Goal: Complete application form

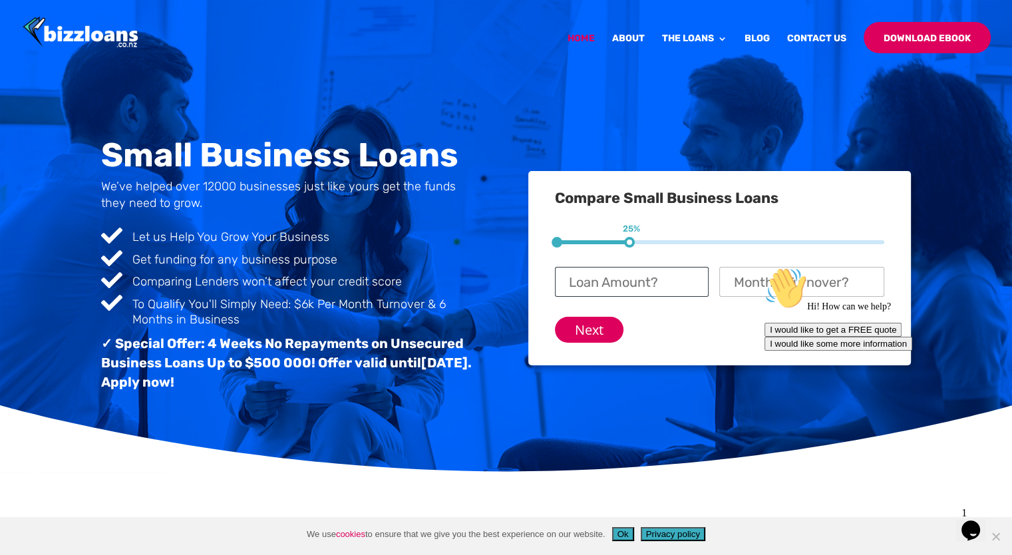
click at [607, 281] on input "Loan Amount? *" at bounding box center [632, 282] width 154 height 30
type input "5"
type input "$ 50,000"
click at [781, 277] on div "Hi! How can we help? I would like to get a FREE quote I would like some more in…" at bounding box center [883, 309] width 239 height 84
click at [793, 283] on div "Hi! How can we help? I would like to get a FREE quote I would like some more in…" at bounding box center [883, 309] width 239 height 84
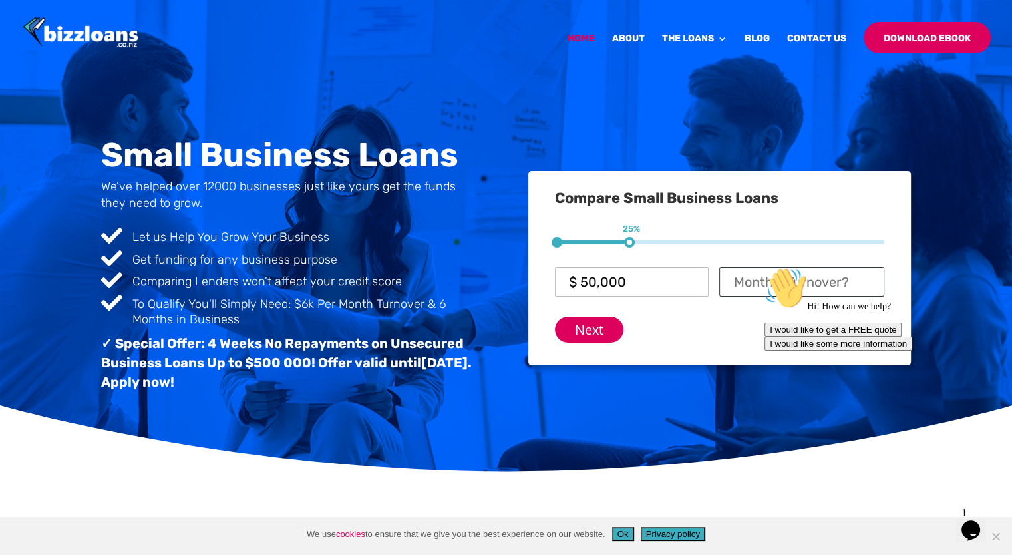
click at [745, 281] on input "Monthly Turnover? *" at bounding box center [801, 282] width 164 height 30
click at [752, 285] on input "170000" at bounding box center [801, 282] width 164 height 30
type input "$ 170,000"
click at [589, 332] on input "Next" at bounding box center [589, 330] width 69 height 26
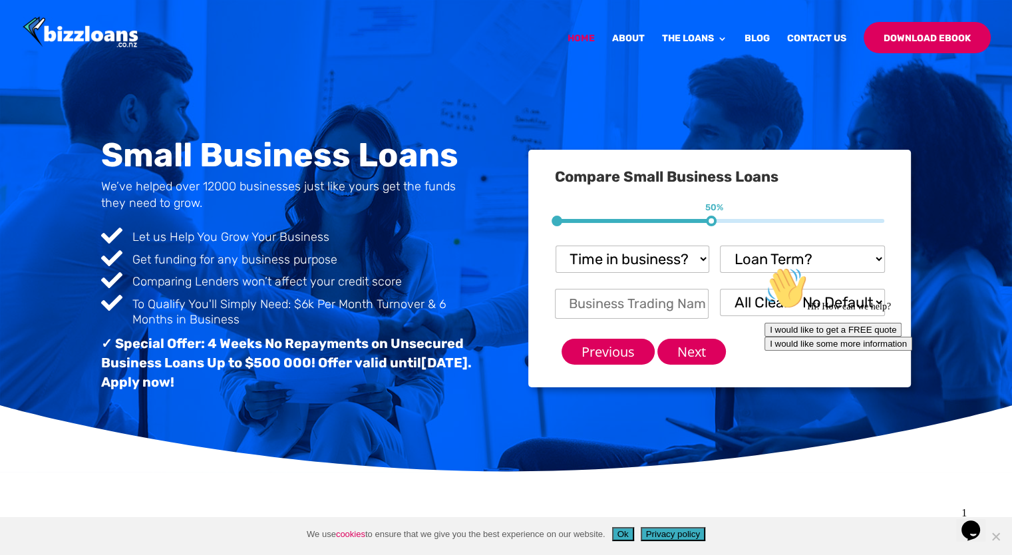
scroll to position [82, 0]
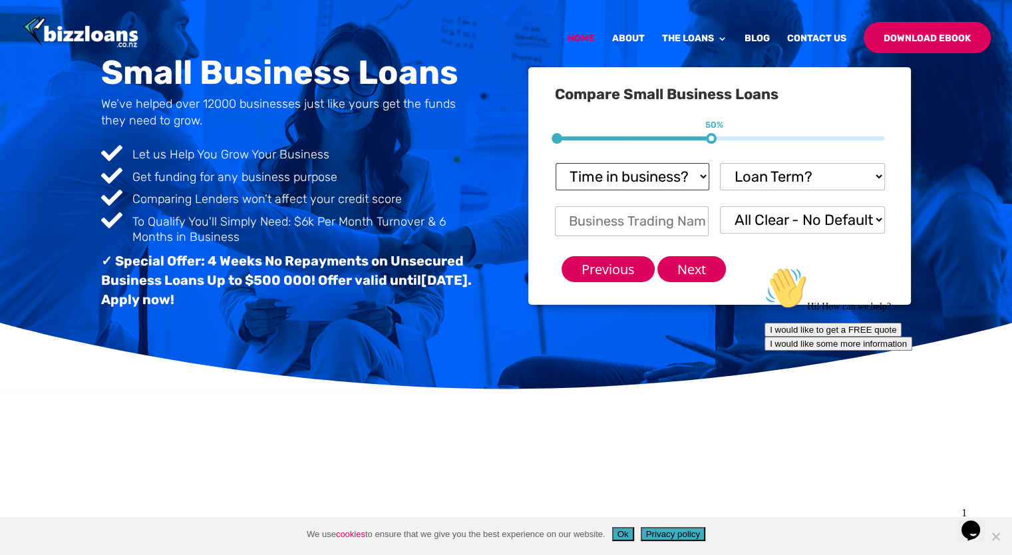
click at [702, 172] on select "Time in business? Startup under 6 months 6-12 months Over 12 months Over 24 mon…" at bounding box center [632, 176] width 154 height 27
select select "Over 24 months"
click at [555, 163] on select "Time in business? Startup under 6 months 6-12 months Over 12 months Over 24 mon…" at bounding box center [632, 176] width 154 height 27
click at [881, 175] on select "Loan Term? 1-3 months 3-6 months 6 - 12 months 12 - 18 months 18 - 24 months 24…" at bounding box center [802, 176] width 164 height 27
select select "6 - 12 months"
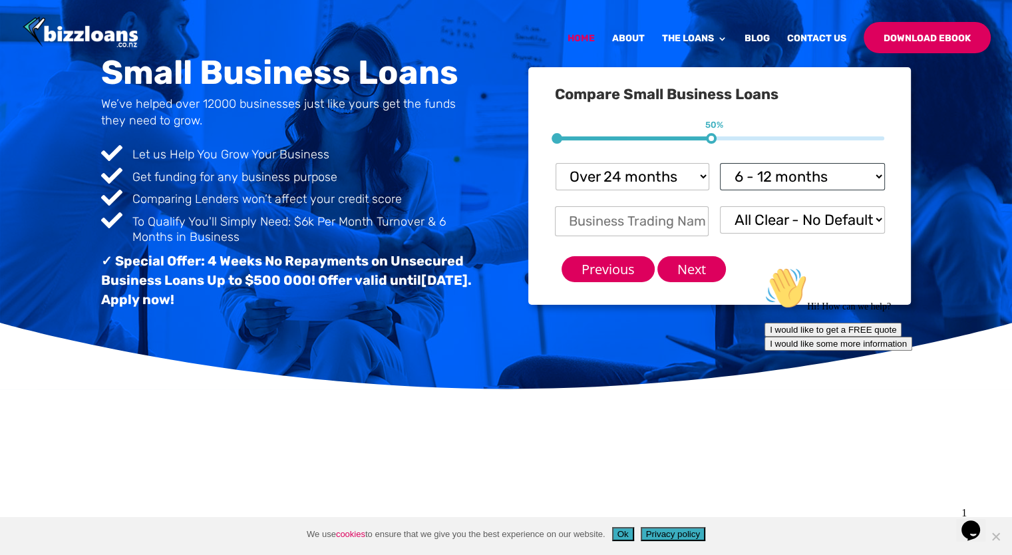
click at [720, 163] on select "Loan Term? 1-3 months 3-6 months 6 - 12 months 12 - 18 months 18 - 24 months 24…" at bounding box center [802, 176] width 164 height 27
click at [827, 219] on select "All Clear - No Defaults I Have Paid Defaults I have Unpaid Defaults" at bounding box center [802, 219] width 164 height 27
click at [821, 222] on select "All Clear - No Defaults I Have Paid Defaults I have Unpaid Defaults" at bounding box center [802, 219] width 164 height 27
click at [714, 275] on input "Next" at bounding box center [691, 269] width 69 height 26
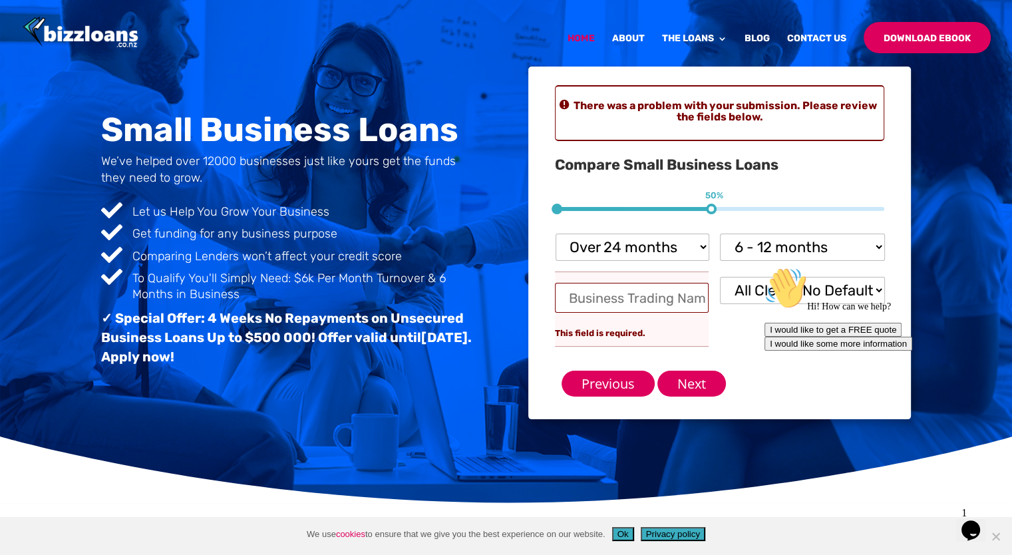
click at [647, 296] on input "Business Trading Name *" at bounding box center [632, 298] width 154 height 30
type input "The New Zealand Retreat (Auckland) Limited"
click at [689, 380] on input "Next" at bounding box center [691, 383] width 69 height 26
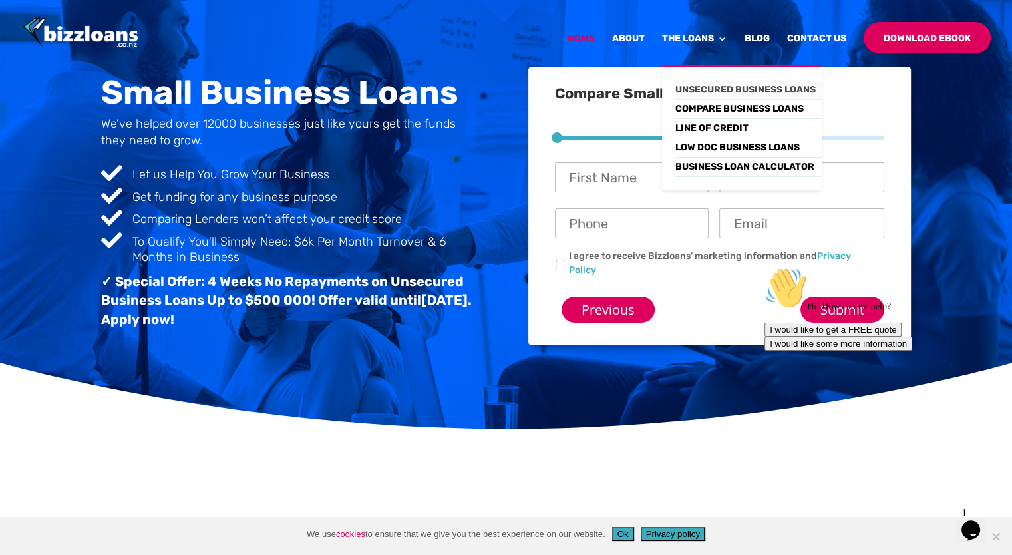
click at [701, 87] on link "Unsecured Business Loans" at bounding box center [748, 89] width 146 height 19
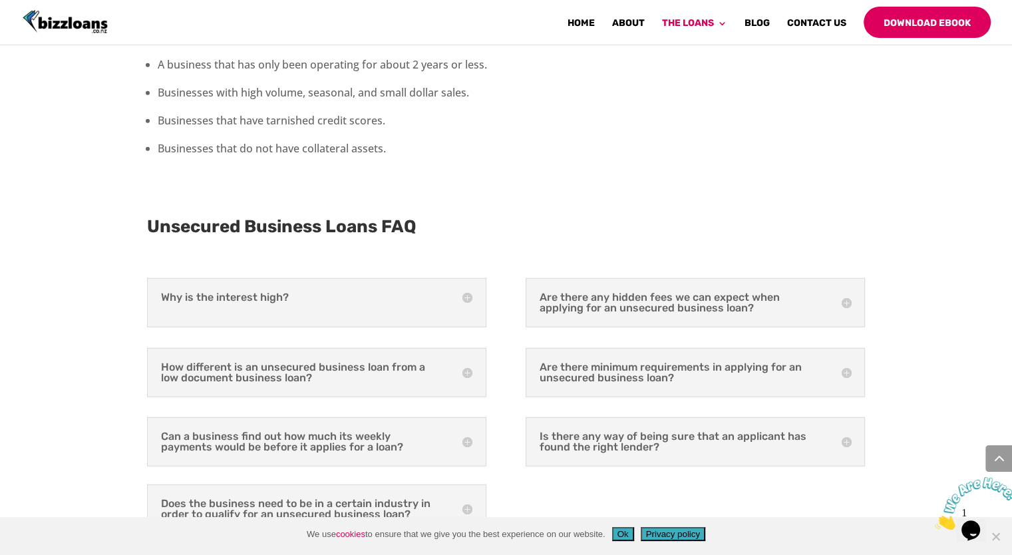
scroll to position [3430, 0]
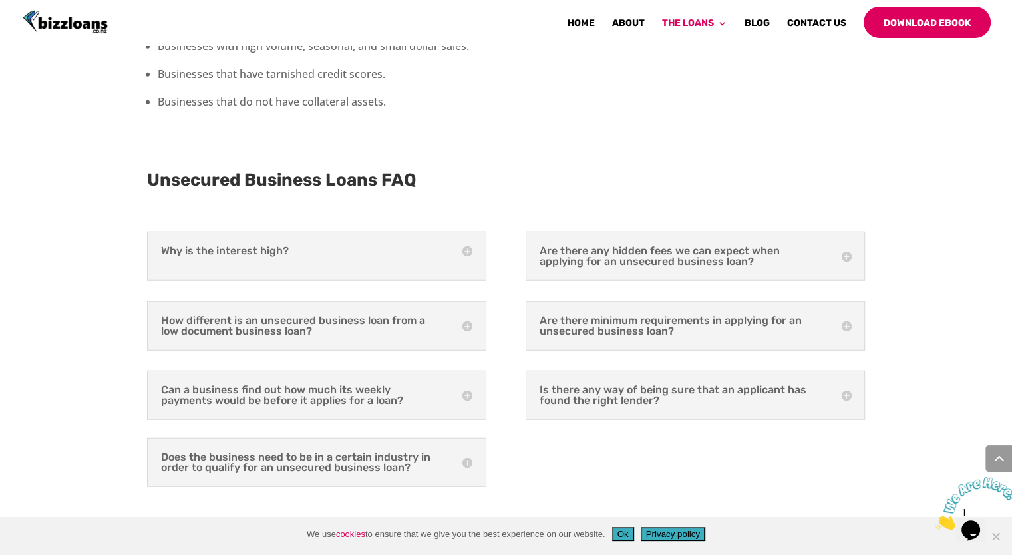
click at [466, 245] on h5 "Why is the interest high?" at bounding box center [316, 250] width 311 height 11
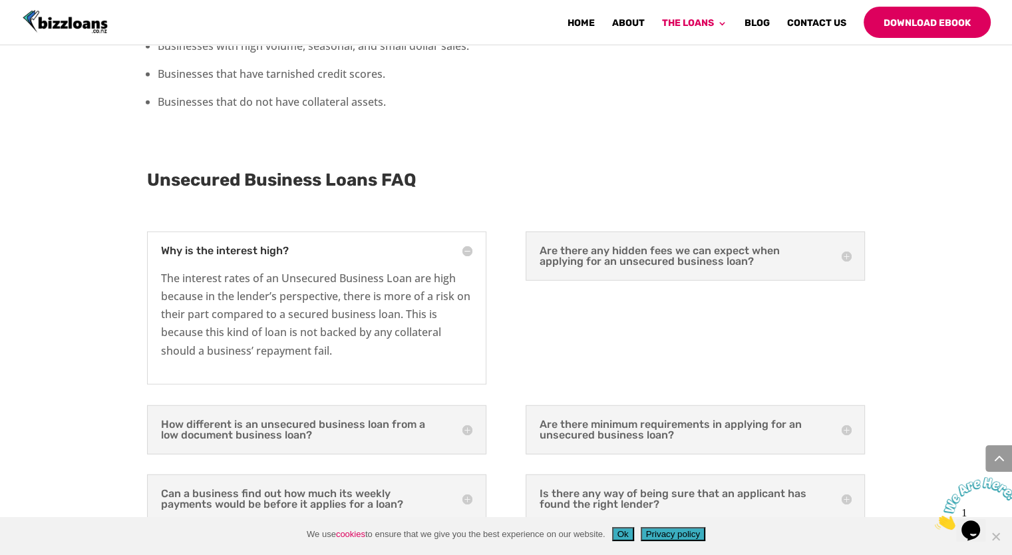
click at [465, 419] on h5 "How different is an unsecured business loan from a low document business loan?" at bounding box center [316, 429] width 311 height 21
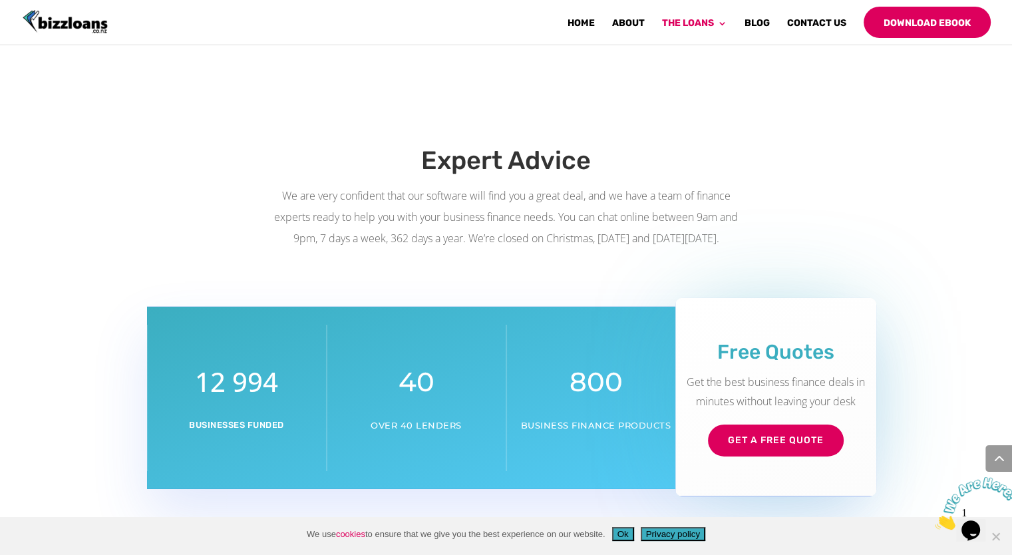
scroll to position [4199, 0]
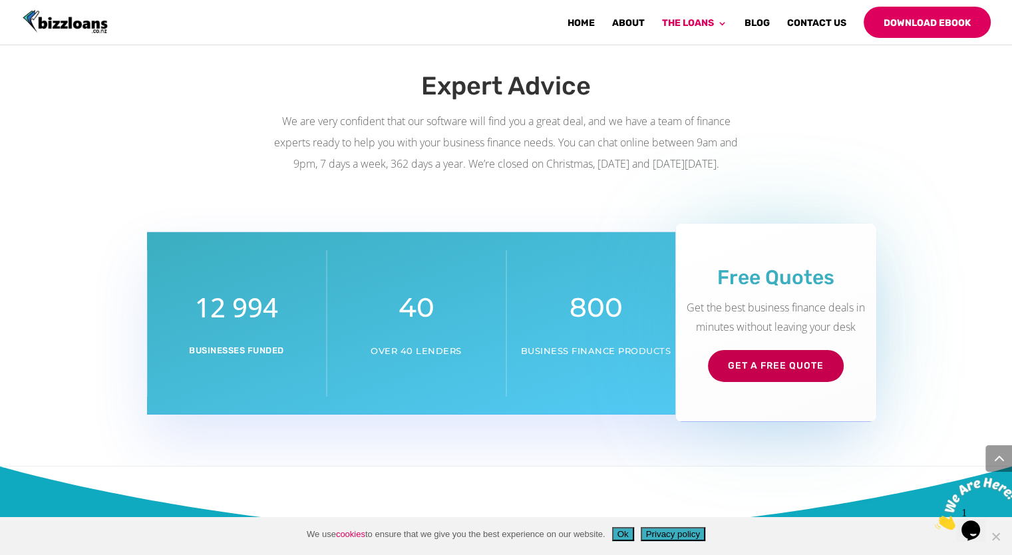
click at [779, 350] on link "Get a Free Quote" at bounding box center [776, 366] width 136 height 32
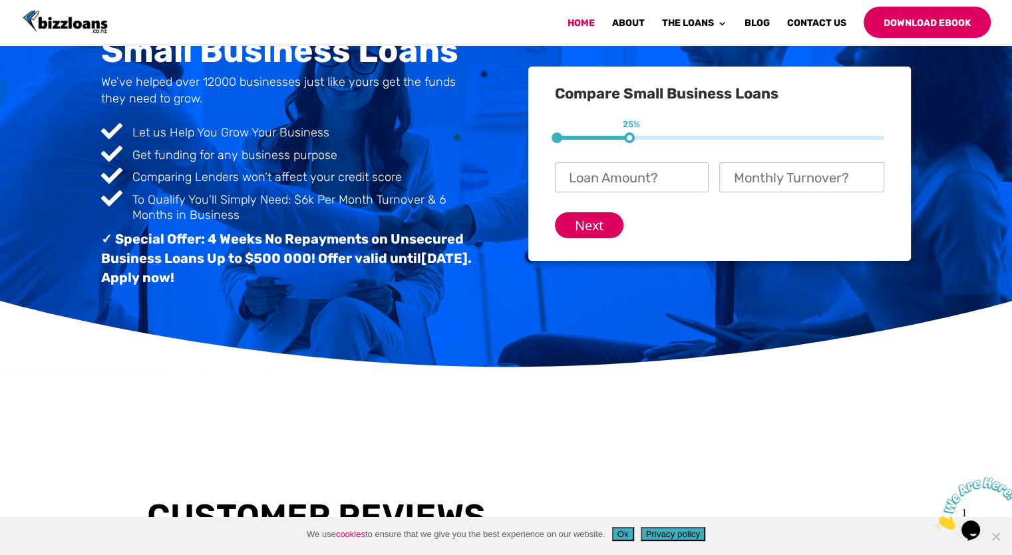
scroll to position [54, 0]
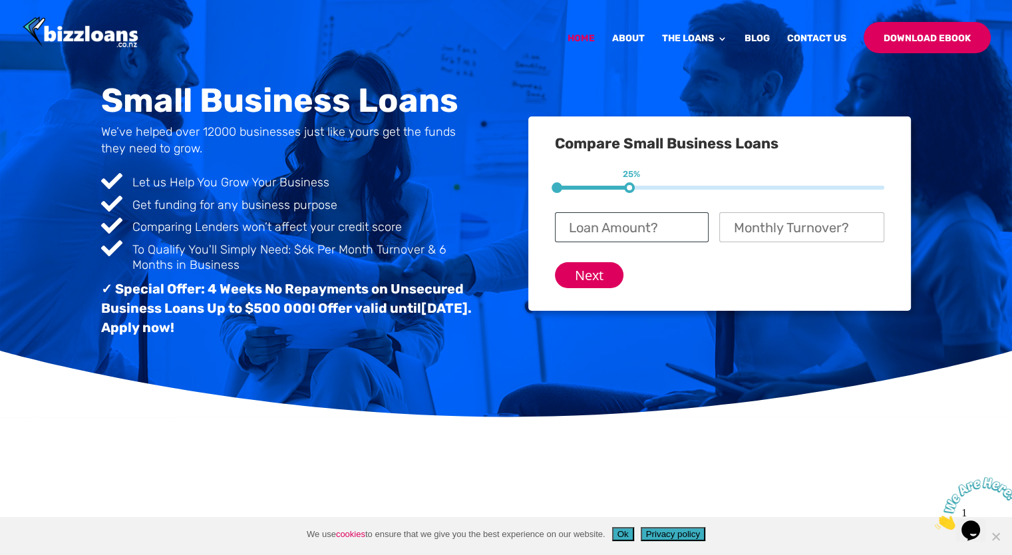
click at [625, 229] on input "Loan Amount? *" at bounding box center [632, 227] width 154 height 30
type input "$ 50,000"
click at [771, 230] on input "Monthly Turnover? *" at bounding box center [801, 227] width 164 height 30
type input "$ 175,000"
click at [585, 273] on input "Next" at bounding box center [589, 275] width 69 height 26
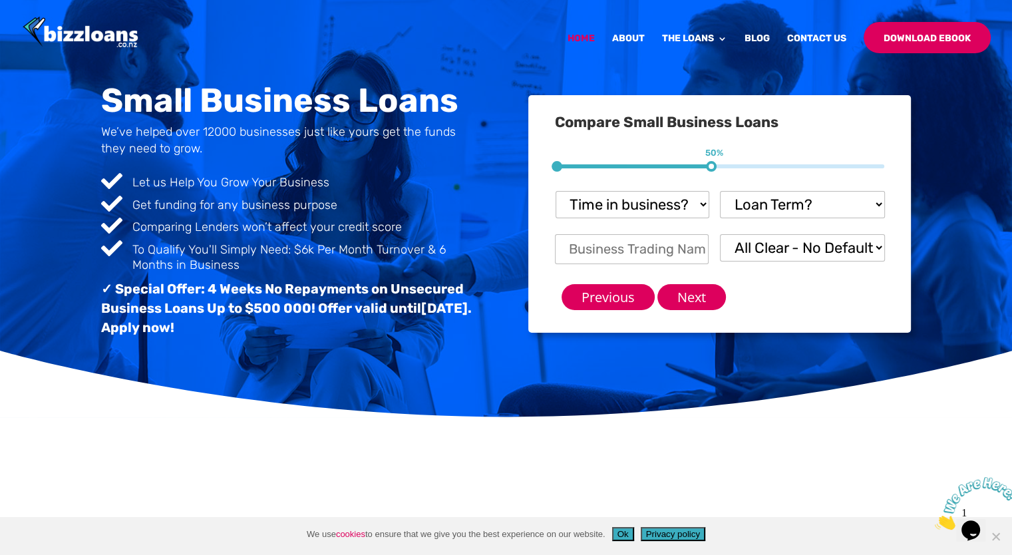
scroll to position [82, 0]
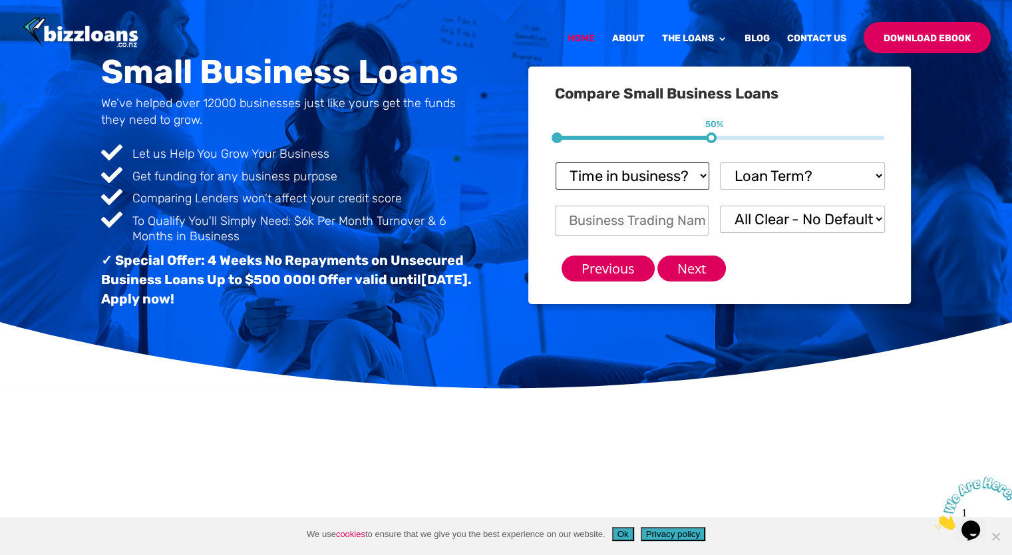
click at [662, 181] on select "Time in business? Startup under 6 months 6-12 months Over 12 months Over 24 mon…" at bounding box center [632, 175] width 154 height 27
select select "Over 24 months"
click at [555, 162] on select "Time in business? Startup under 6 months 6-12 months Over 12 months Over 24 mon…" at bounding box center [632, 175] width 154 height 27
click at [805, 170] on select "Loan Term? 1-3 months 3-6 months 6 - 12 months 12 - 18 months 18 - 24 months 24…" at bounding box center [802, 175] width 164 height 27
select select "12 - 18 months"
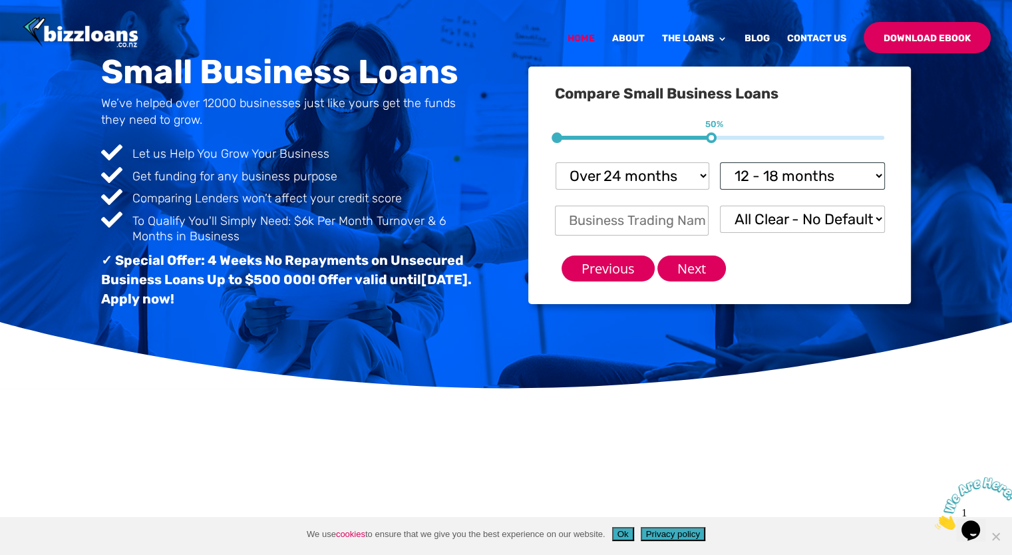
click at [720, 162] on select "Loan Term? 1-3 months 3-6 months 6 - 12 months 12 - 18 months 18 - 24 months 24…" at bounding box center [802, 175] width 164 height 27
click at [670, 225] on input "Business Trading Name *" at bounding box center [632, 221] width 154 height 30
type input "The New Zealand Retreat (Auckland) Limited"
click at [700, 272] on input "Next" at bounding box center [691, 268] width 69 height 26
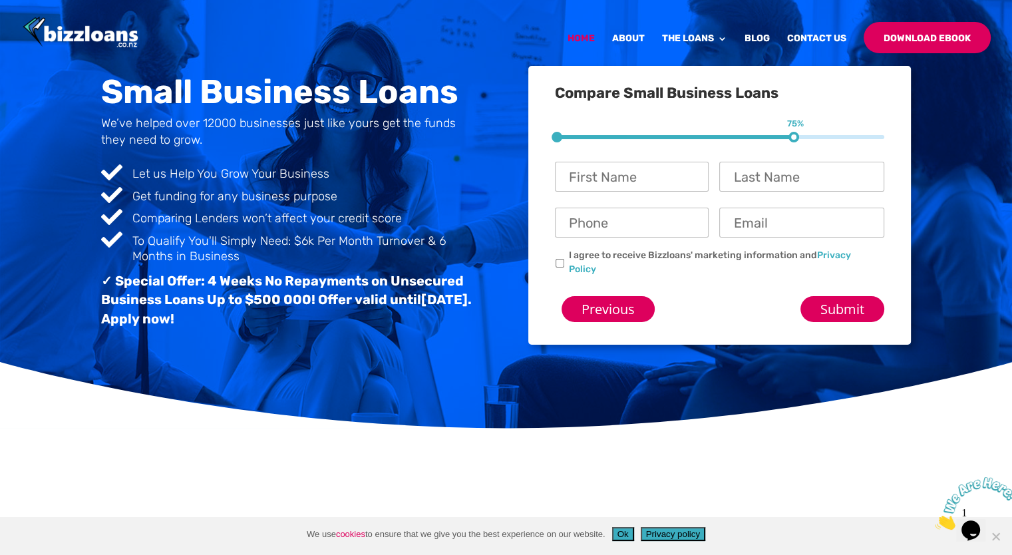
scroll to position [82, 0]
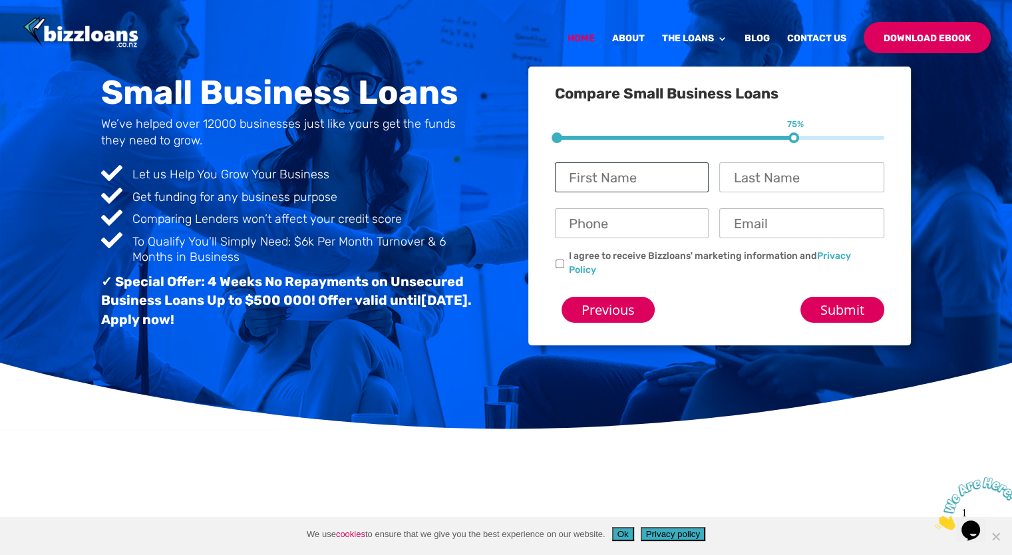
click at [634, 180] on input "First Name *" at bounding box center [632, 177] width 154 height 30
type input "Janet"
type input "Thompson"
type input "0212411614"
type input "janet@myrecovery.org.nz"
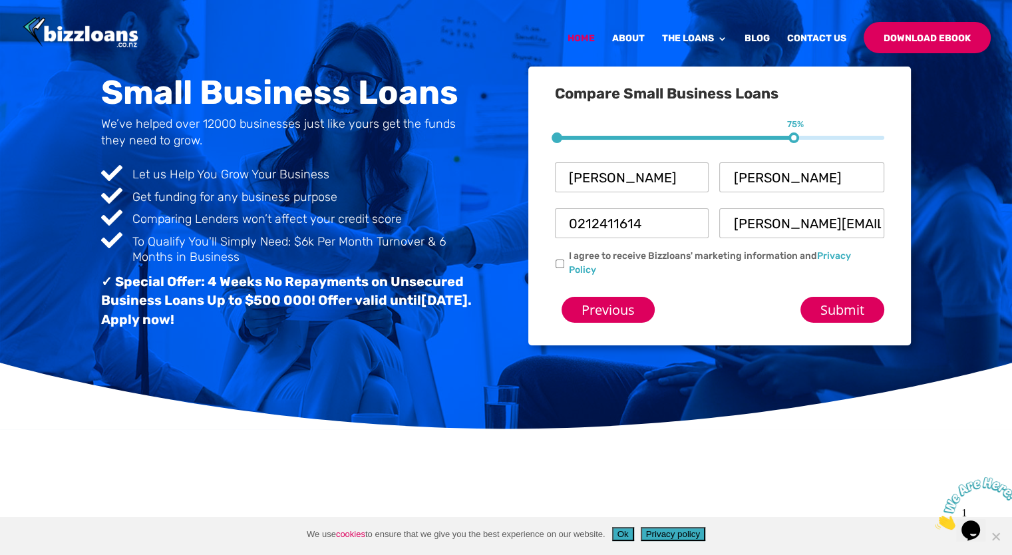
click at [559, 267] on input "I agree to receive Bizzloans' marketing information and Privacy Policy" at bounding box center [559, 263] width 9 height 9
checkbox input "true"
click at [849, 311] on input "Submit" at bounding box center [842, 310] width 84 height 26
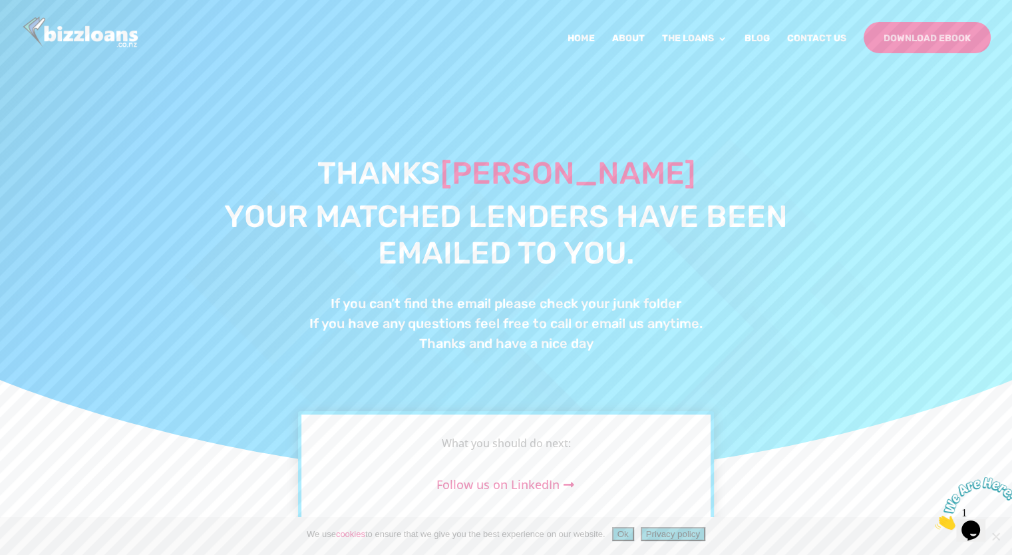
click at [918, 37] on link "Download Ebook" at bounding box center [926, 37] width 127 height 31
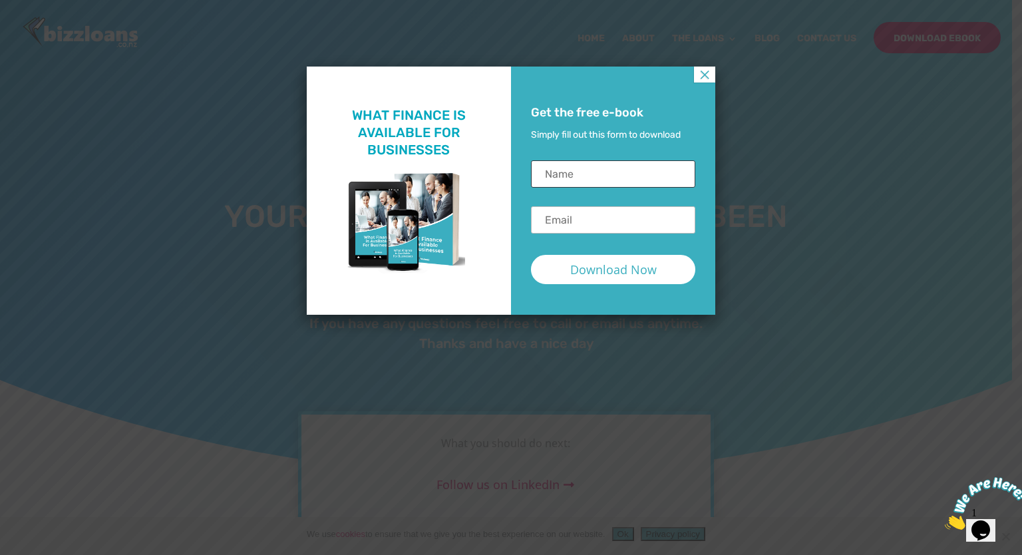
click at [625, 166] on input "Name *" at bounding box center [613, 173] width 164 height 27
type input "Janet Thompson"
type input "janet@myrecovery.org.nz"
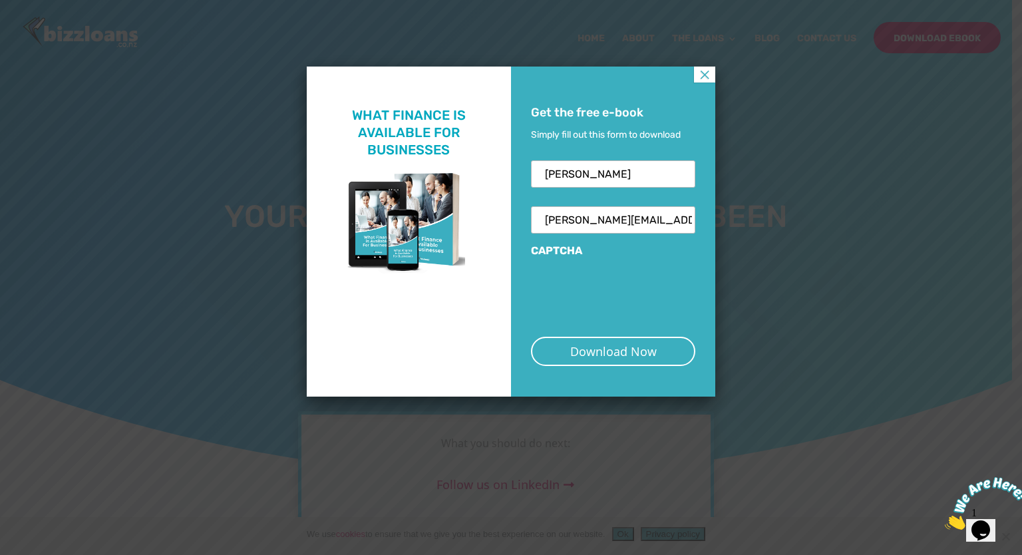
click at [608, 350] on input "Download Now" at bounding box center [613, 351] width 164 height 29
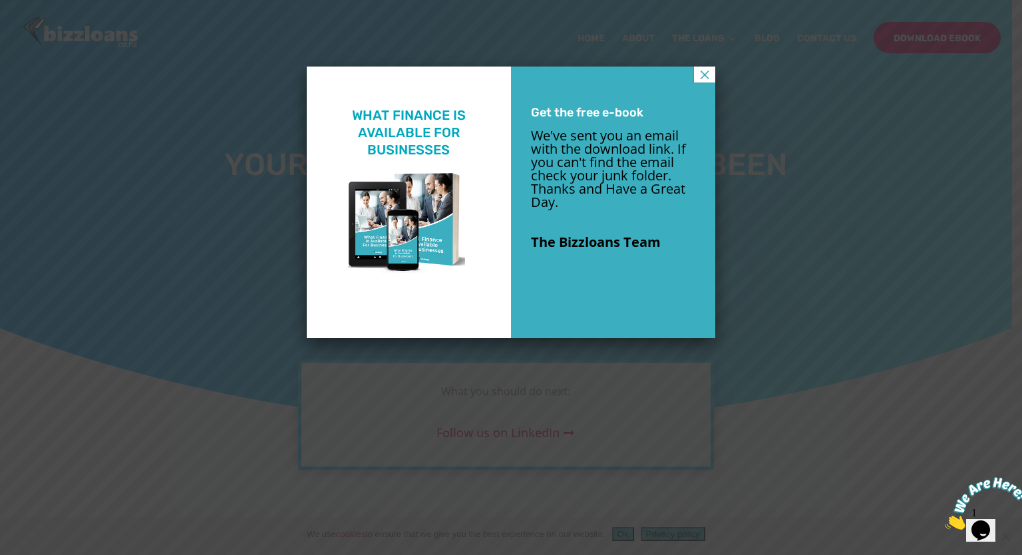
click at [706, 74] on button "×" at bounding box center [704, 75] width 21 height 16
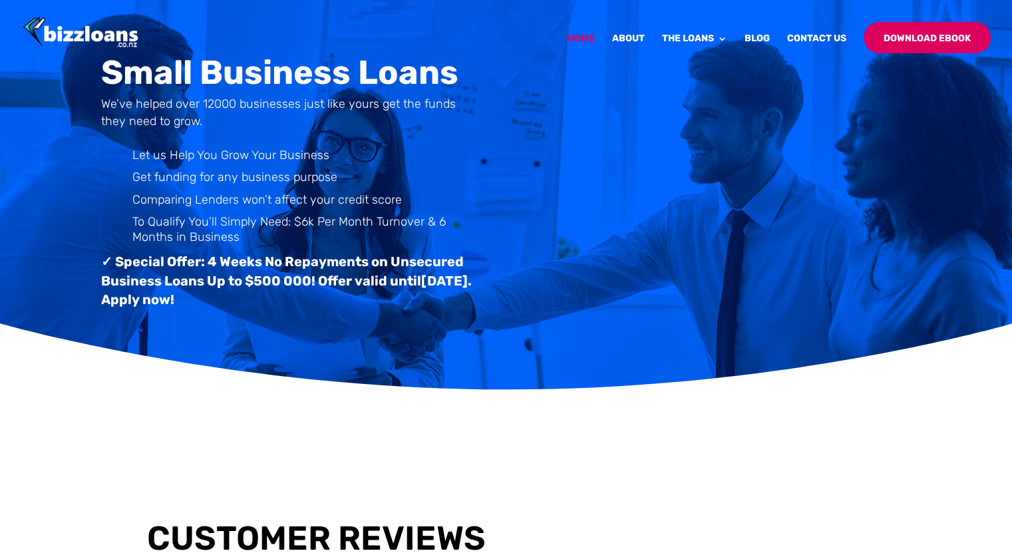
scroll to position [18, 0]
